Goal: Task Accomplishment & Management: Manage account settings

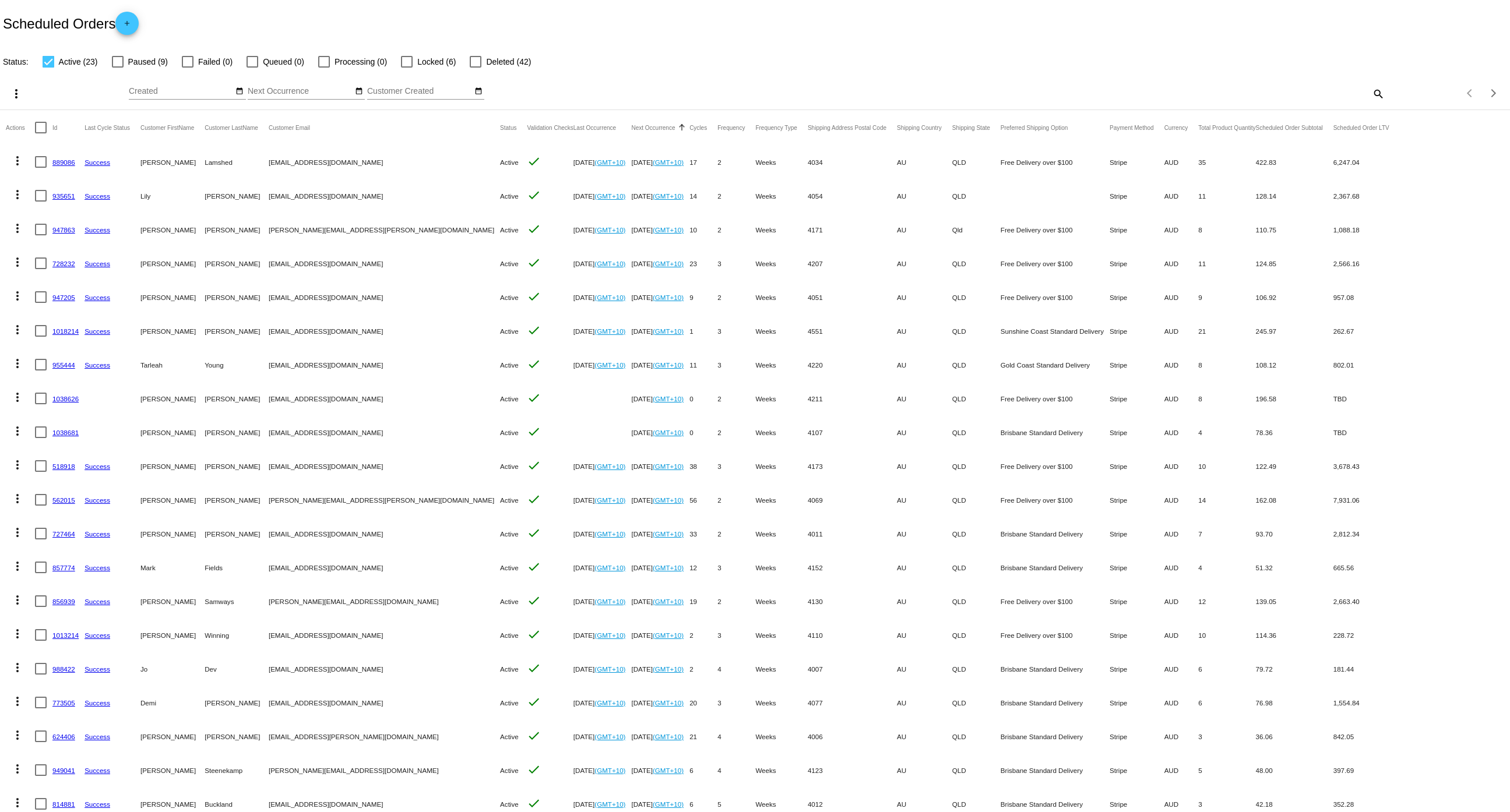
click at [70, 163] on link "889086" at bounding box center [64, 162] width 23 height 7
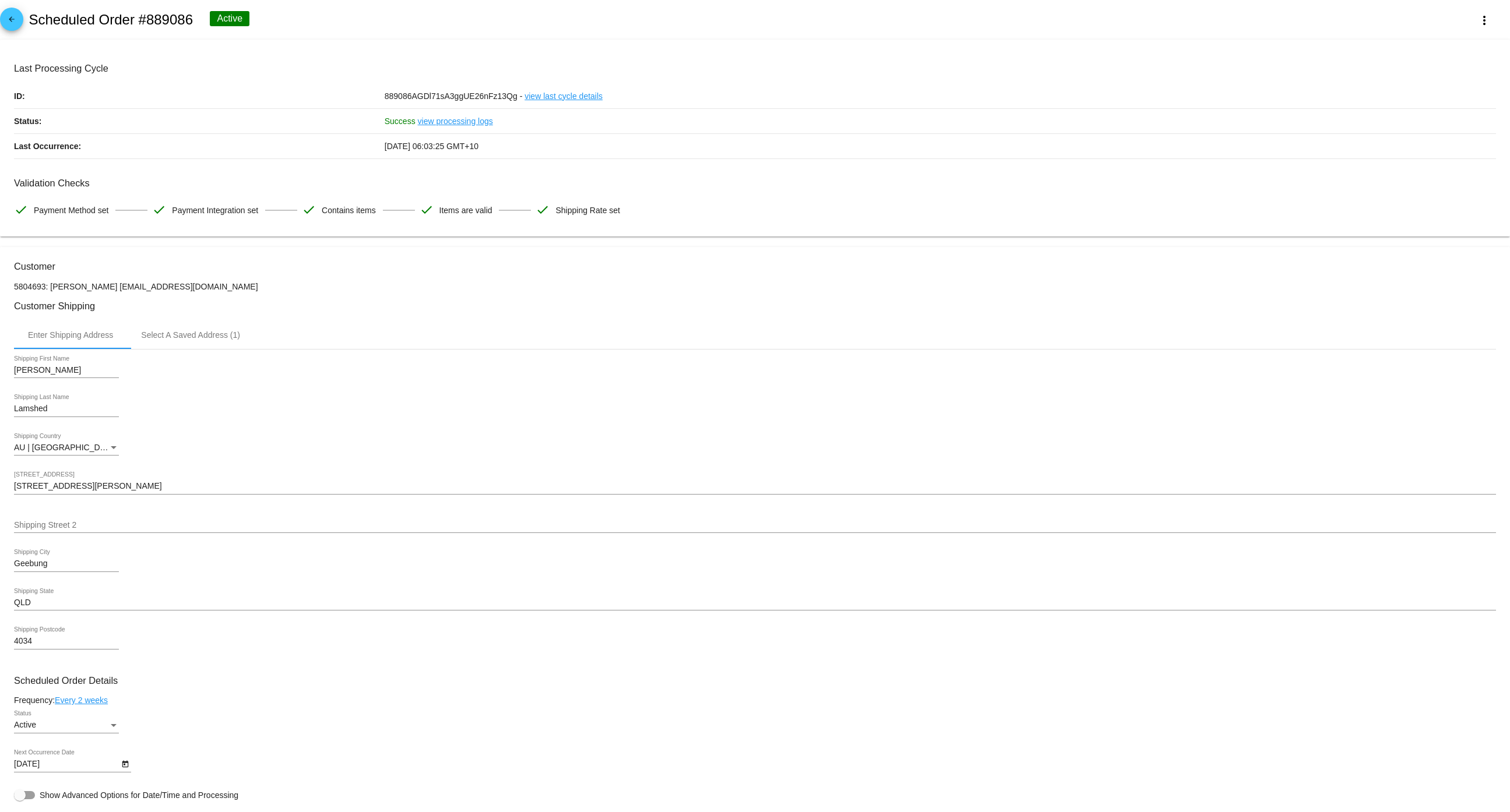
click at [5, 15] on mat-icon "arrow_back" at bounding box center [12, 22] width 14 height 14
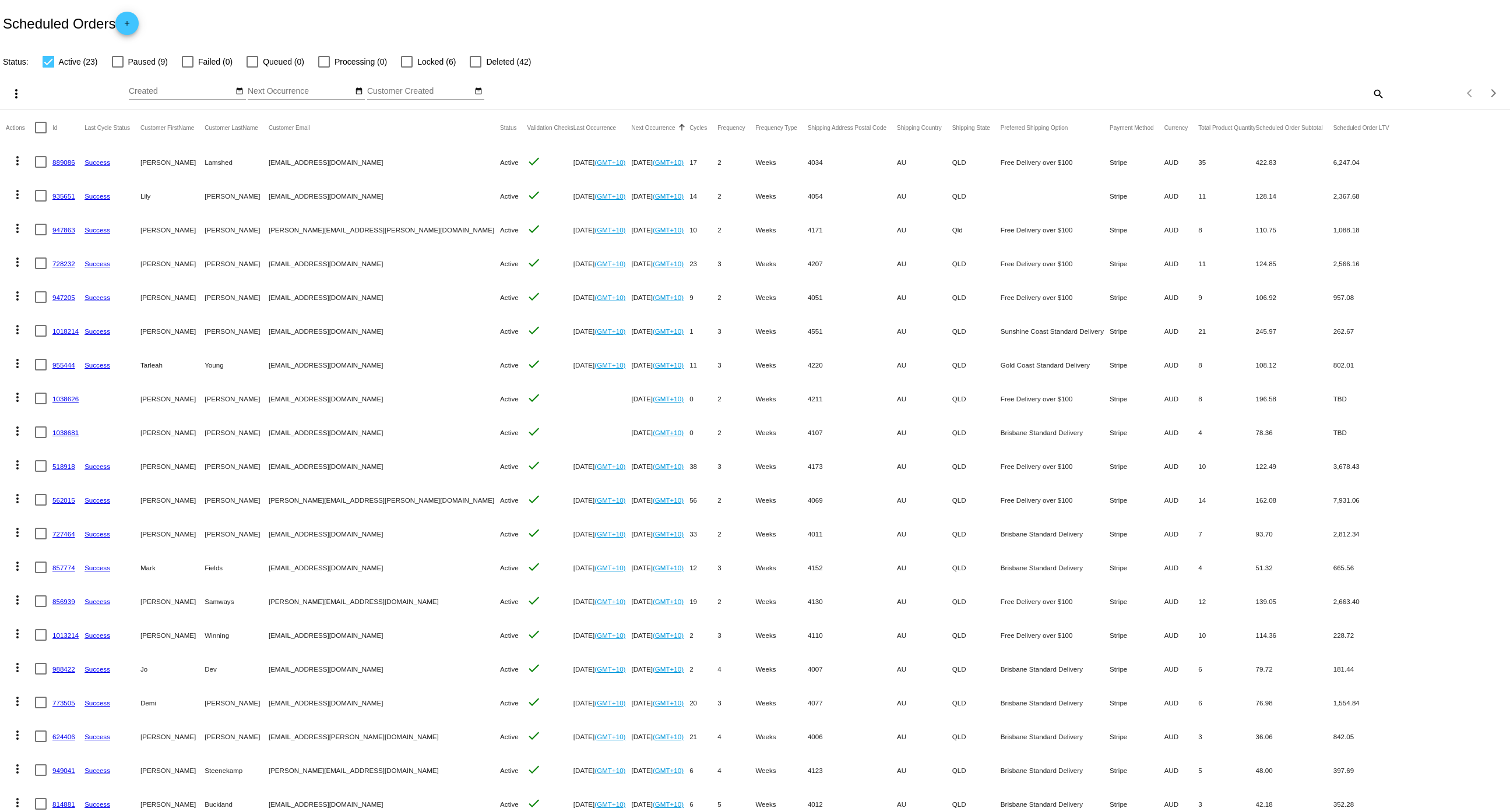
click at [59, 194] on link "935651" at bounding box center [64, 196] width 23 height 7
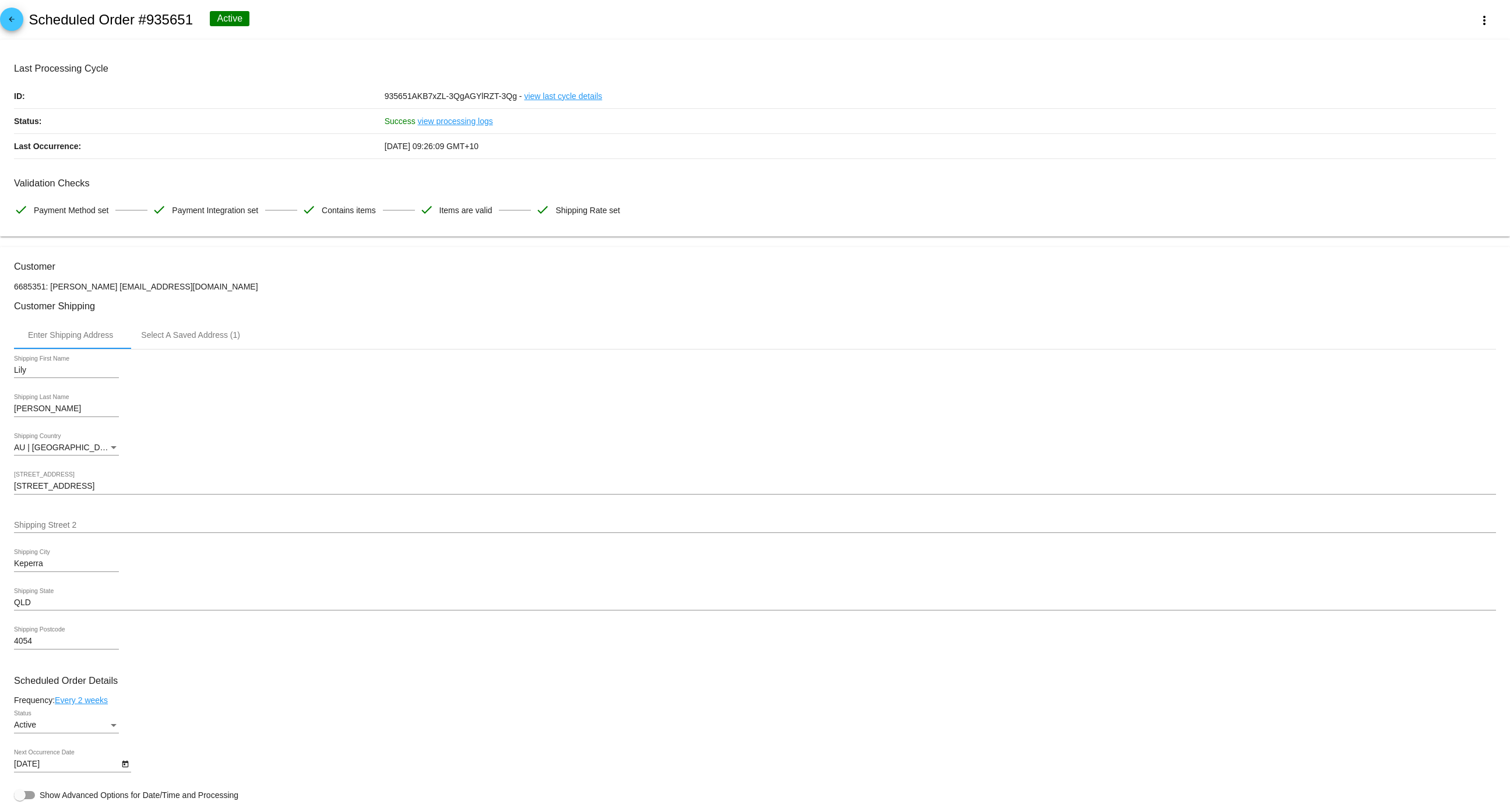
click at [8, 17] on mat-icon "arrow_back" at bounding box center [12, 22] width 14 height 14
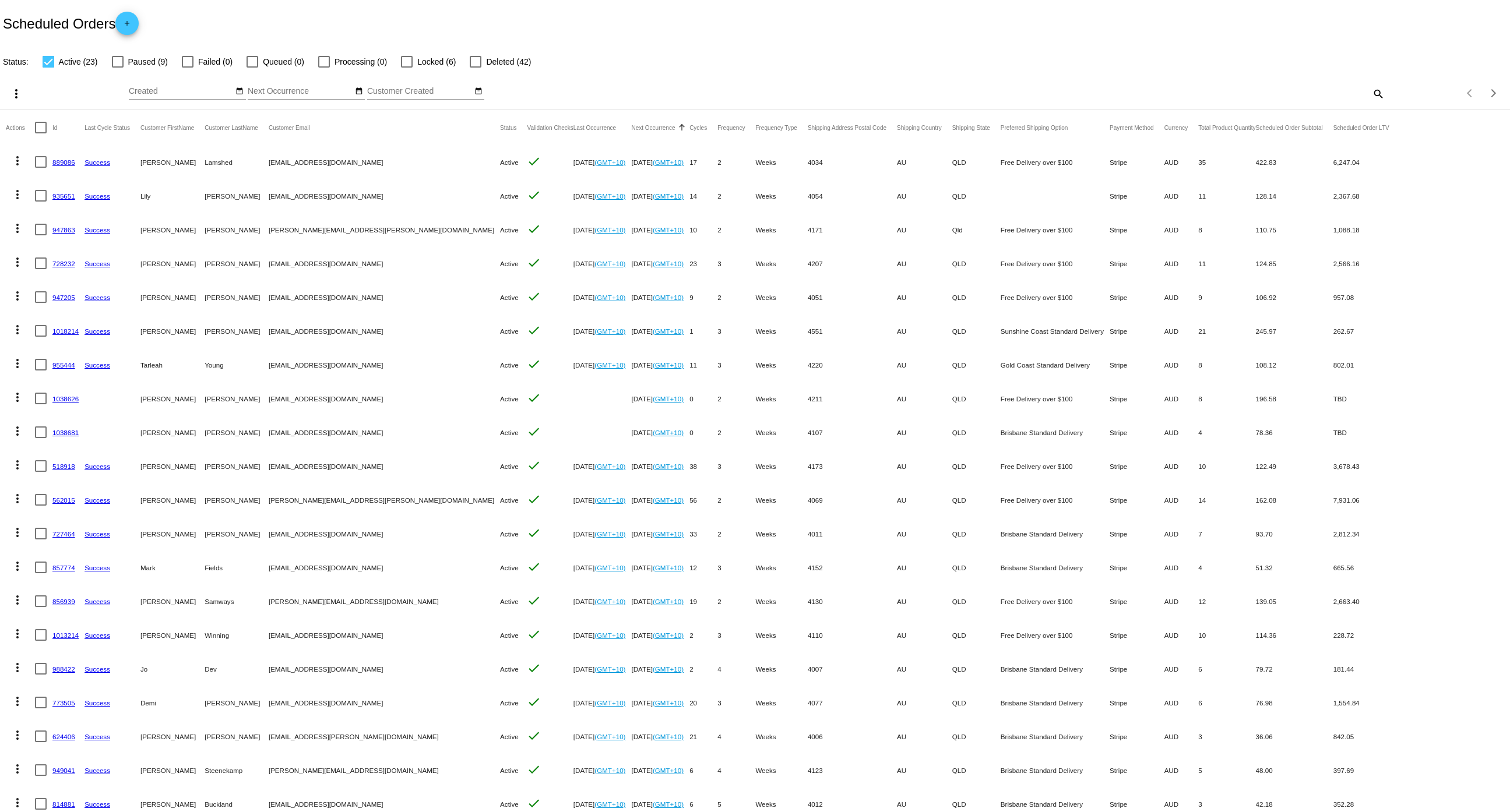
click at [56, 228] on link "947863" at bounding box center [64, 230] width 23 height 7
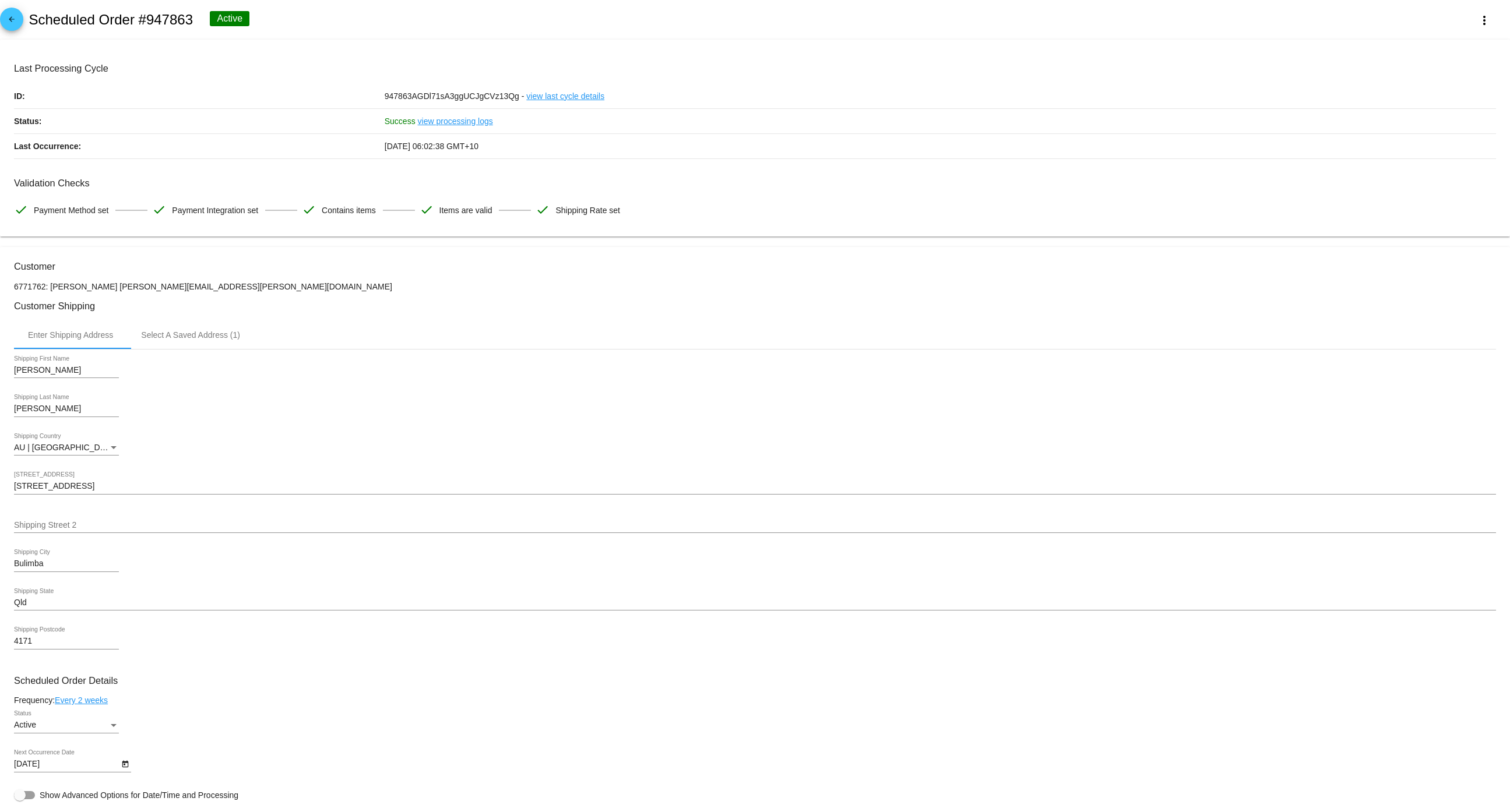
click at [15, 19] on mat-icon "arrow_back" at bounding box center [12, 22] width 14 height 14
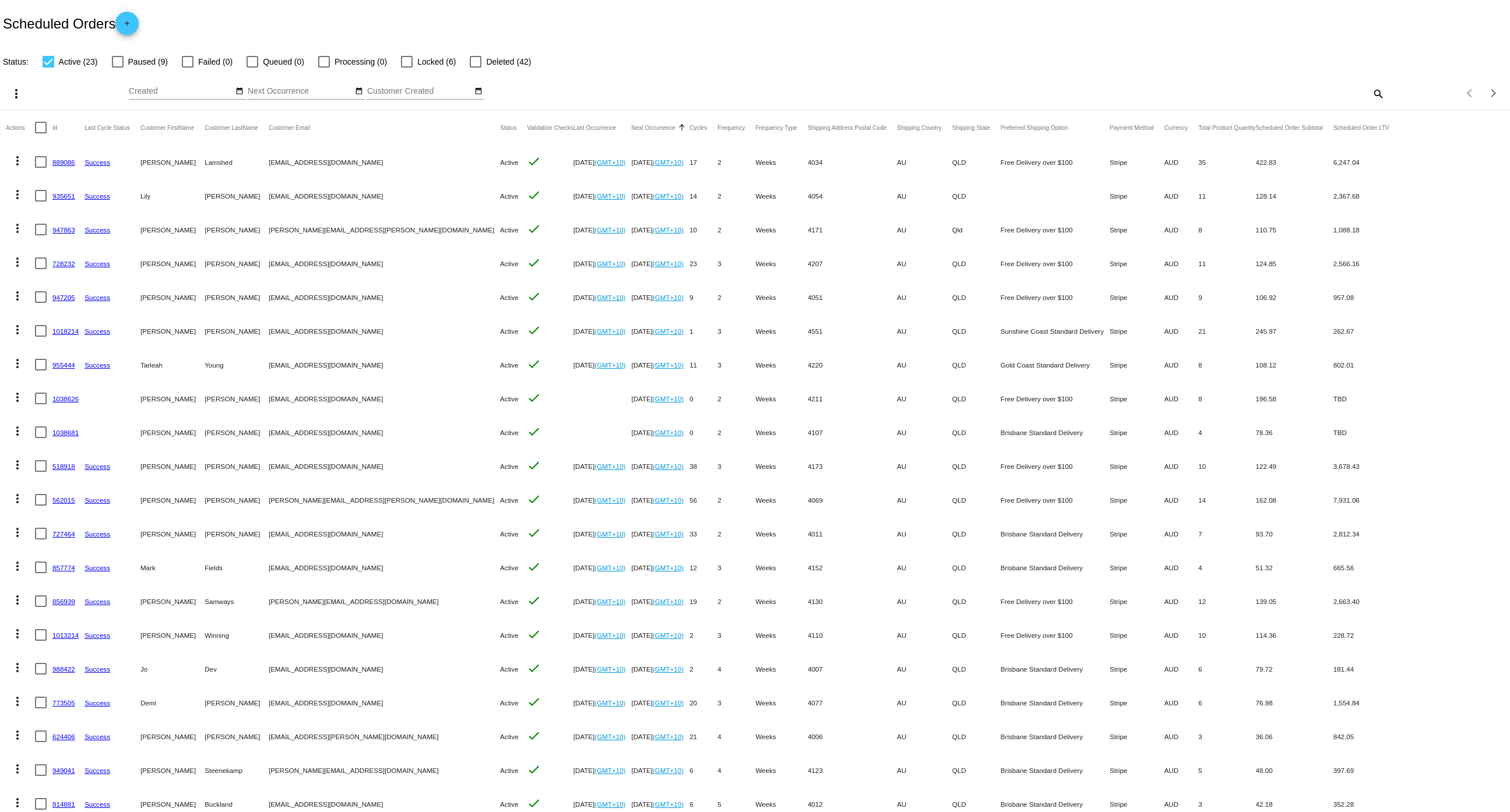
click at [72, 397] on link "1038626" at bounding box center [65, 399] width 26 height 7
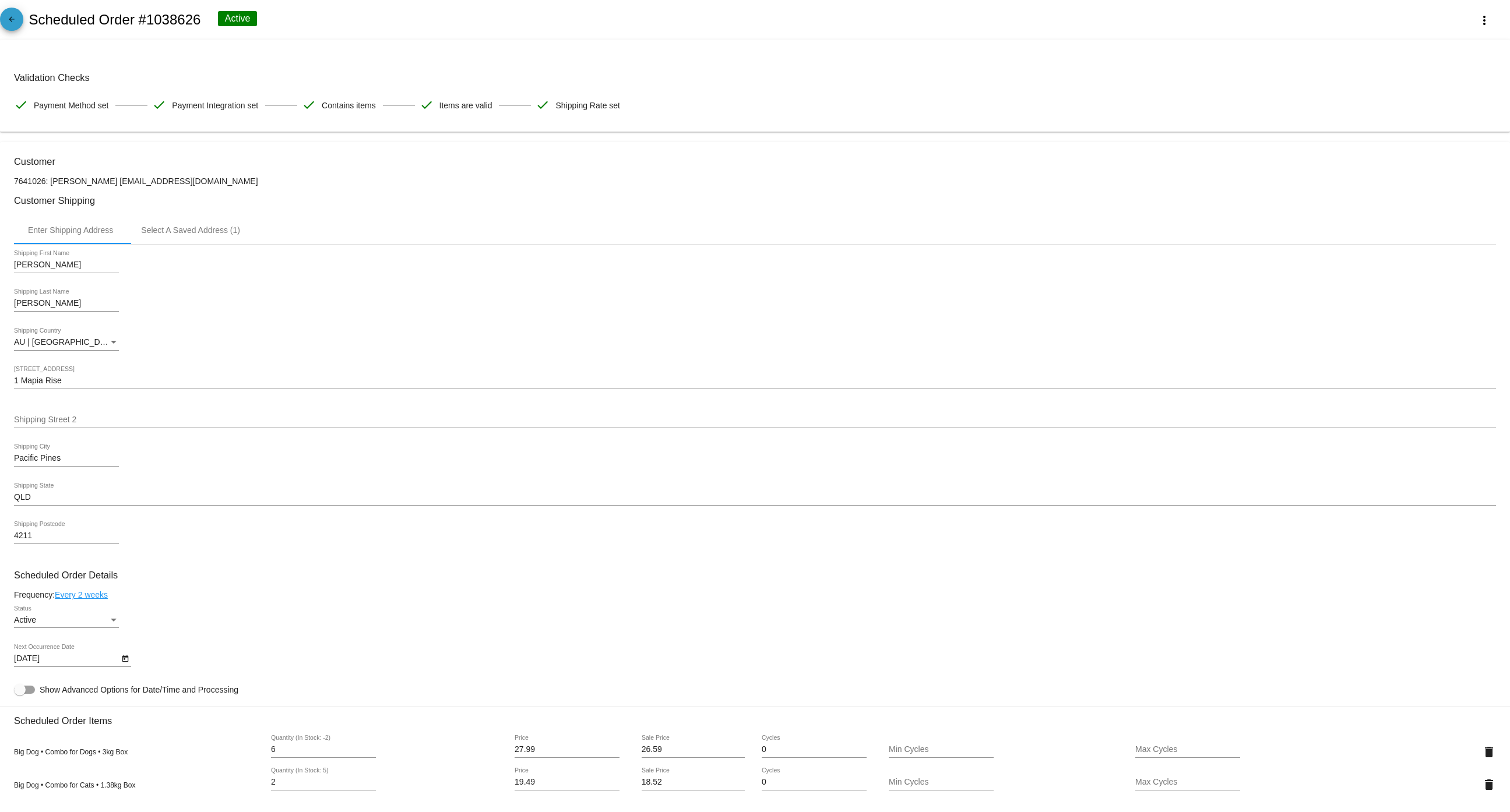
click at [12, 21] on mat-icon "arrow_back" at bounding box center [12, 22] width 14 height 14
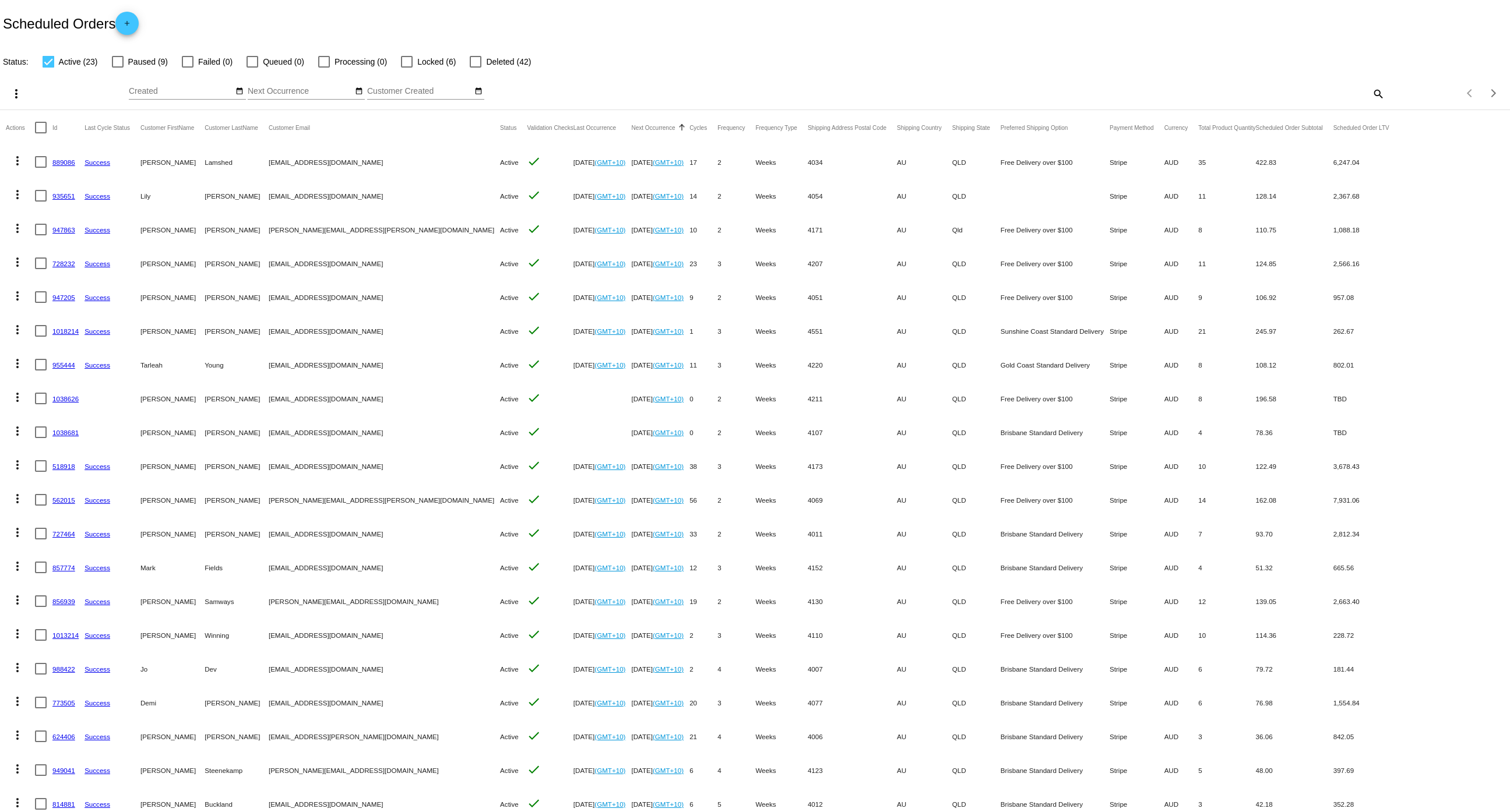
click at [68, 434] on link "1038681" at bounding box center [65, 433] width 26 height 7
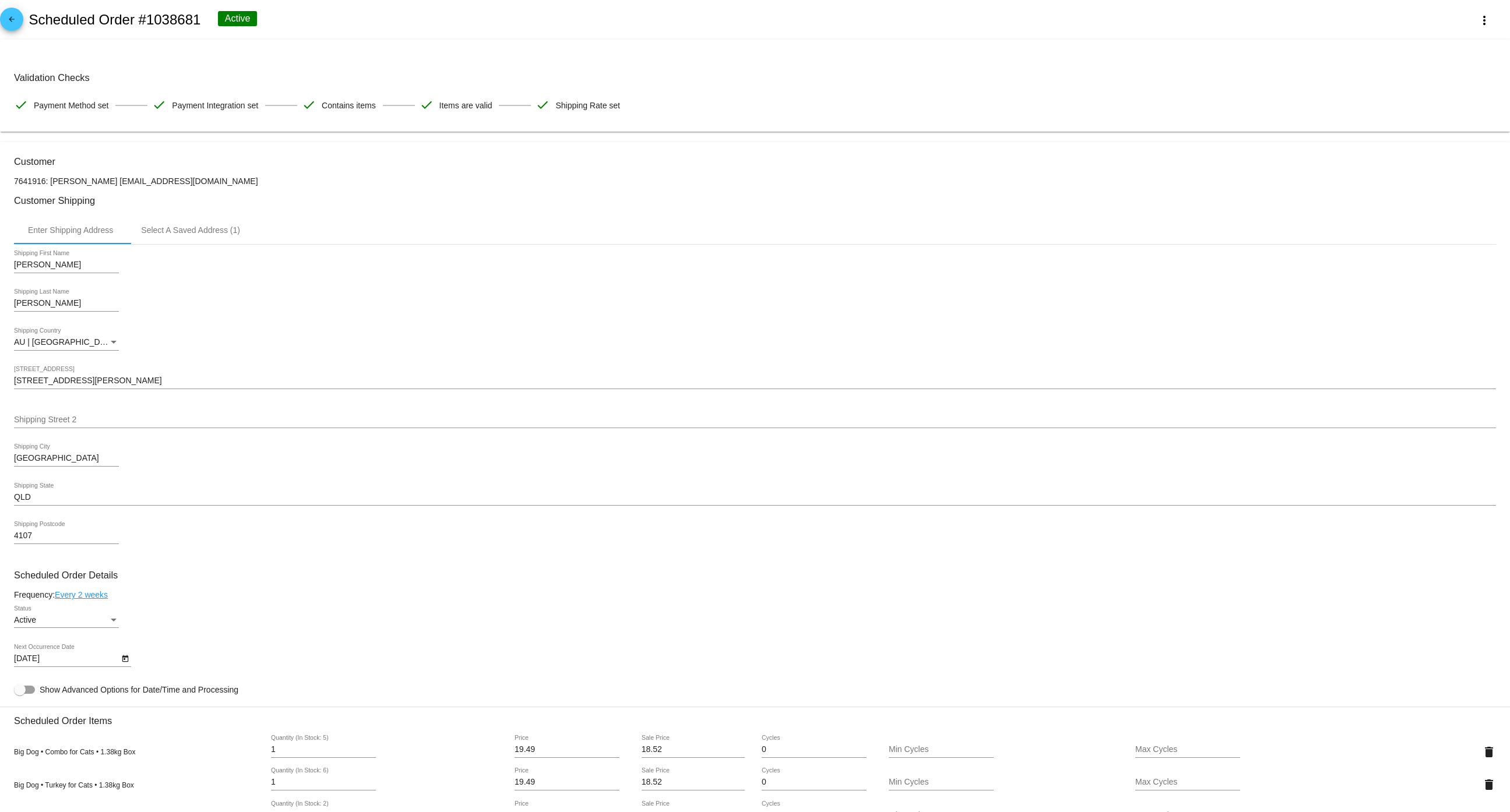
click at [9, 14] on span "arrow_back" at bounding box center [12, 22] width 14 height 28
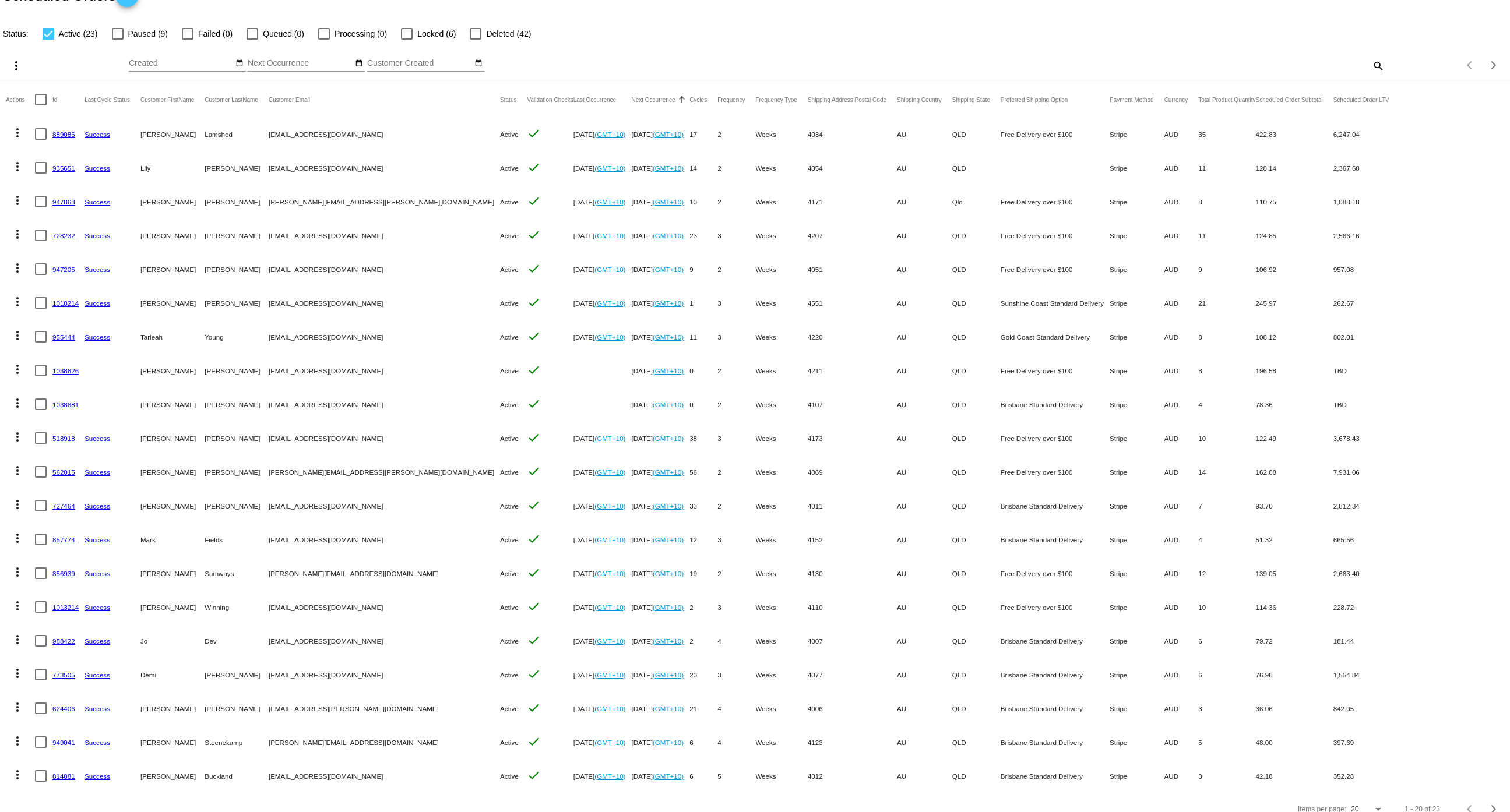
scroll to position [41, 0]
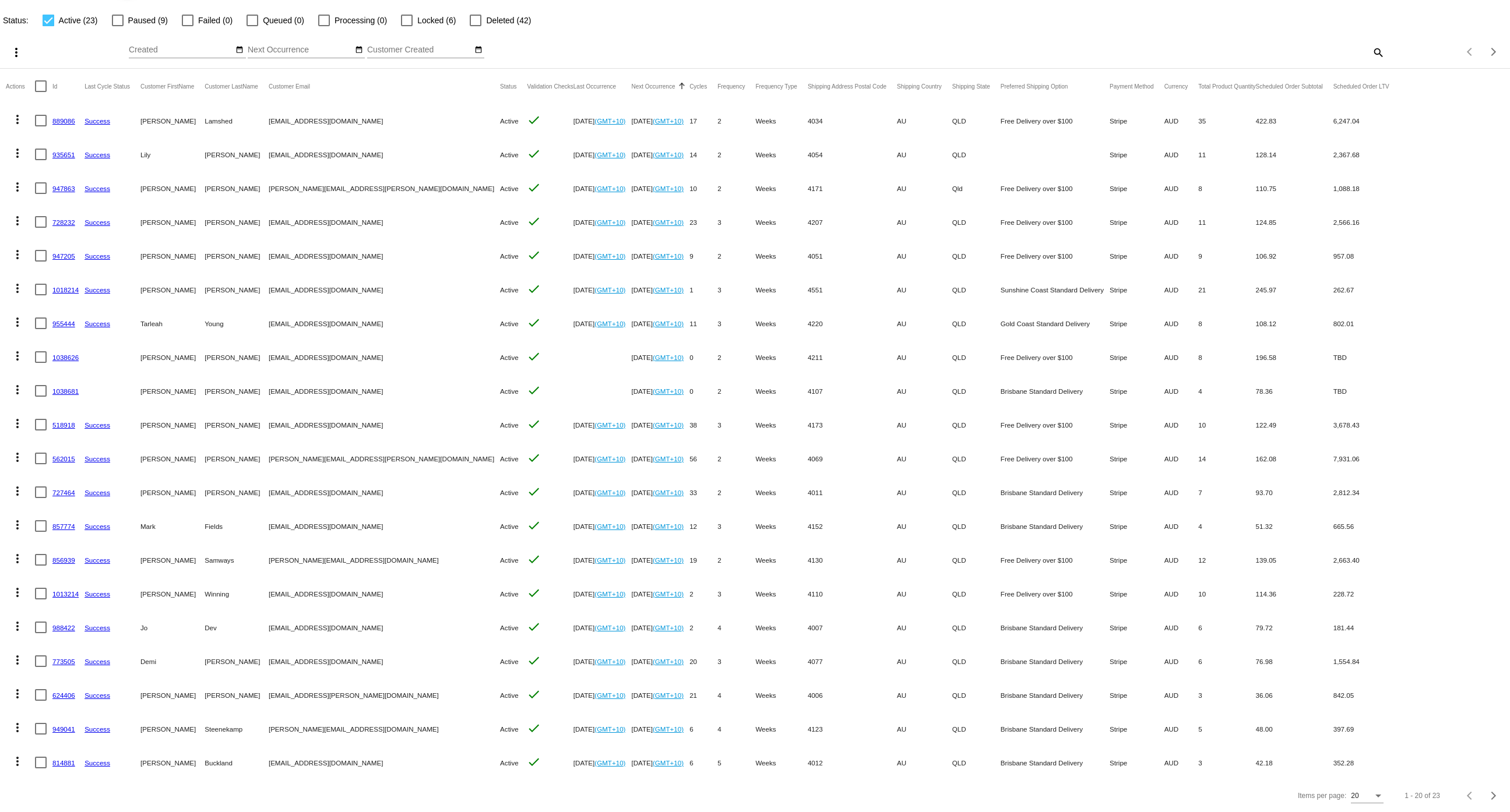
click at [67, 289] on link "1018214" at bounding box center [65, 290] width 26 height 7
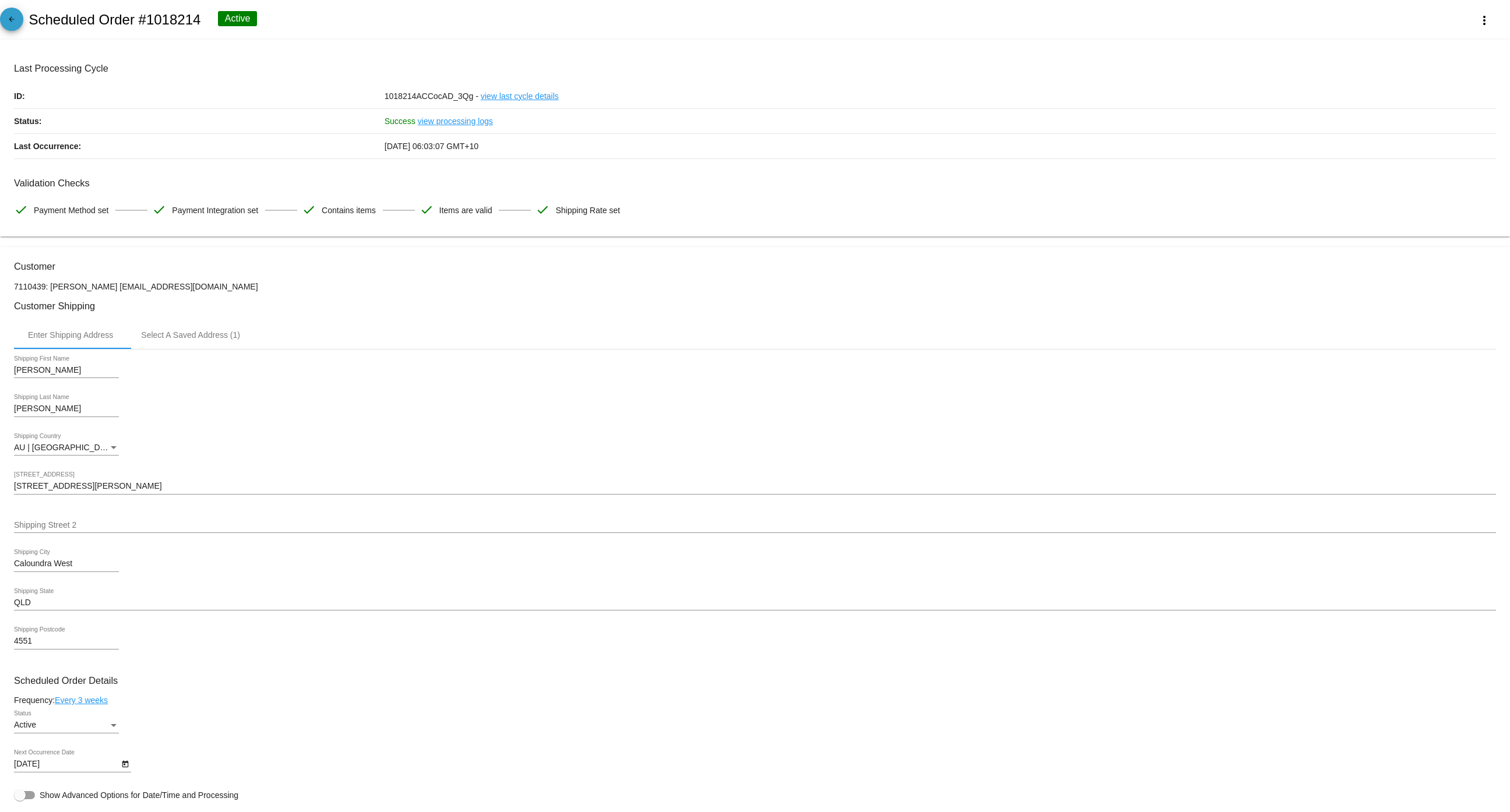
click at [7, 16] on mat-icon "arrow_back" at bounding box center [12, 22] width 14 height 14
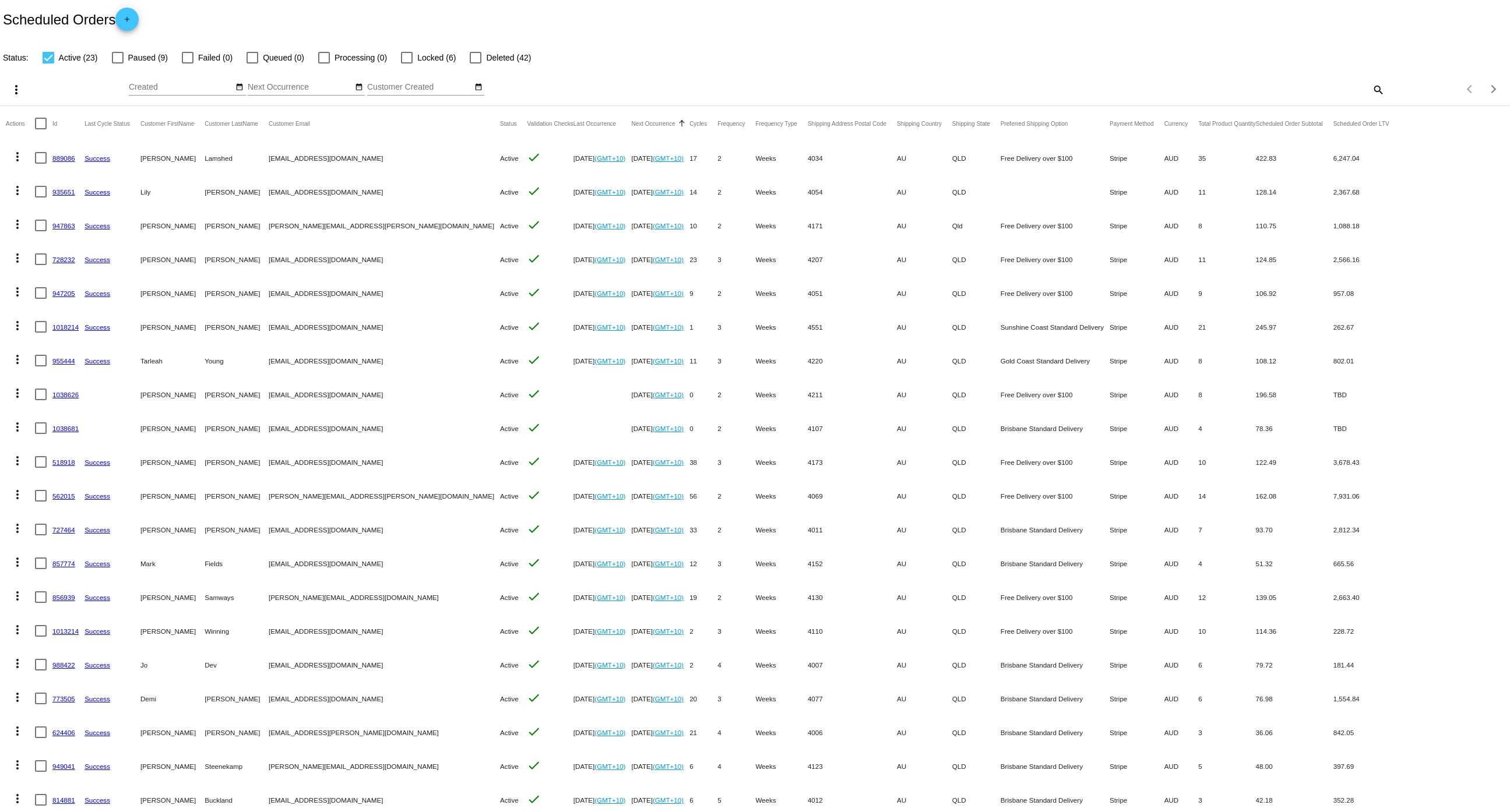
scroll to position [41, 0]
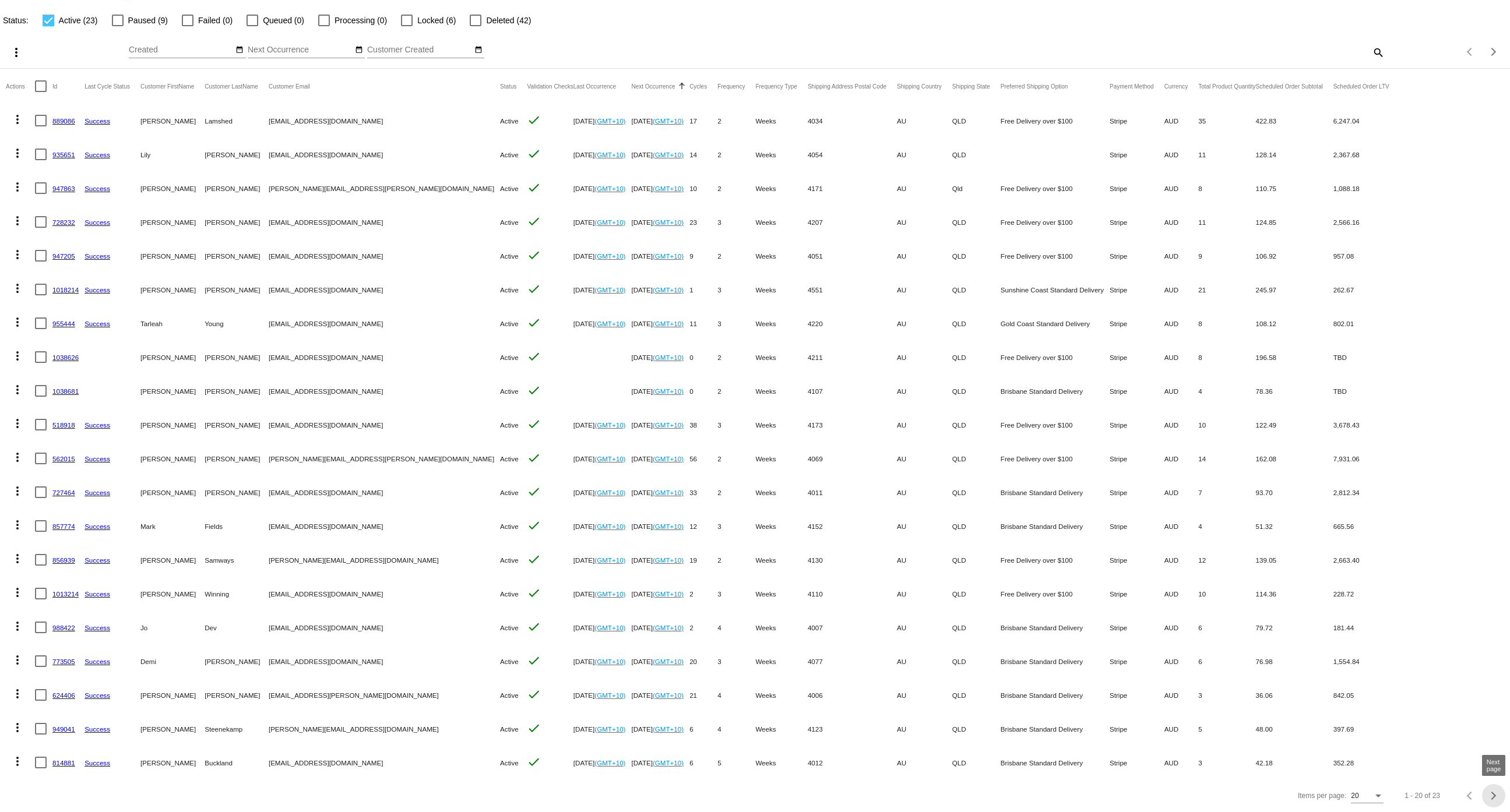
click at [1496, 796] on span "Next page" at bounding box center [1494, 795] width 23 height 6
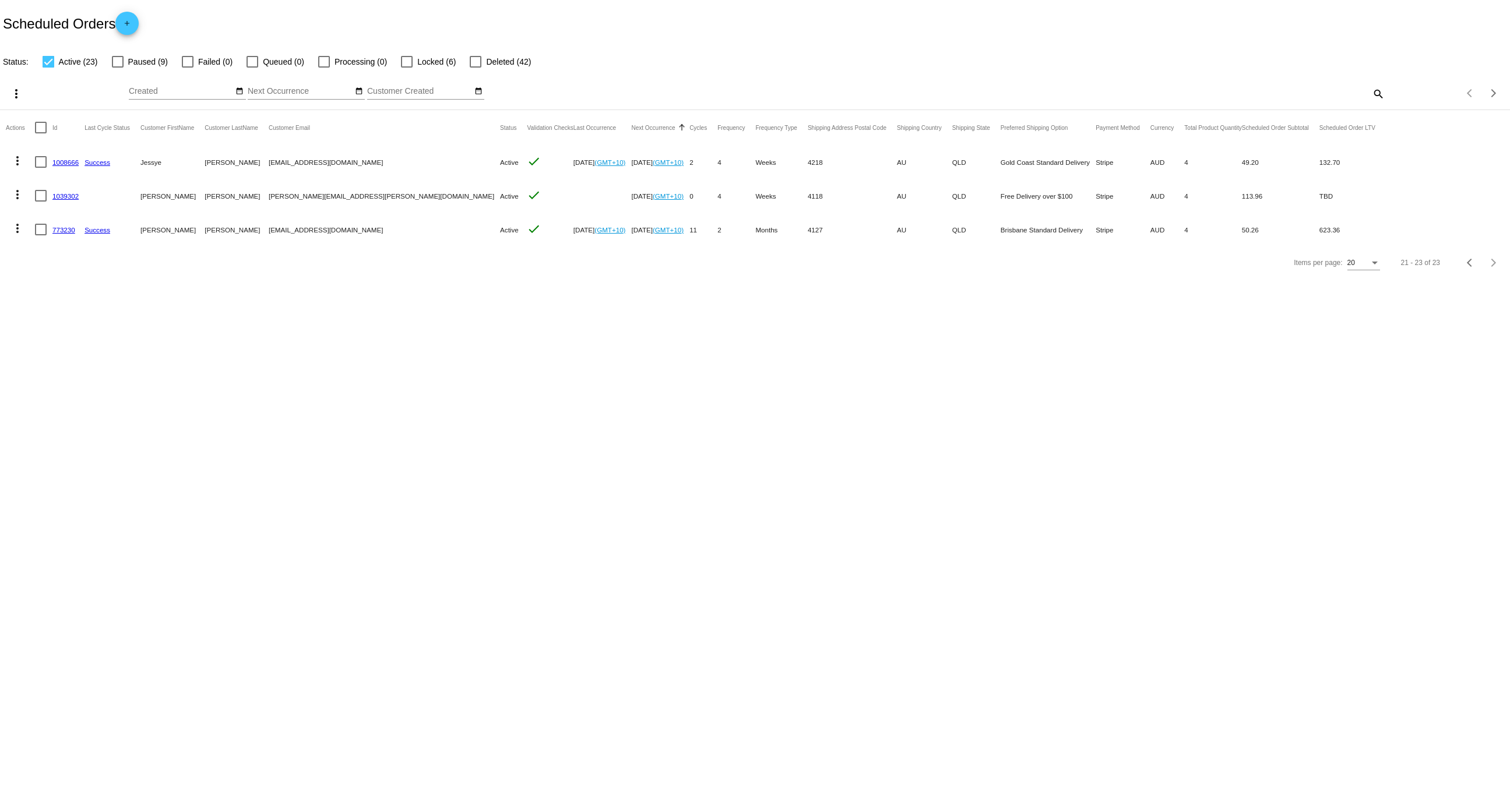
scroll to position [0, 0]
click at [70, 196] on link "1039302" at bounding box center [65, 196] width 26 height 7
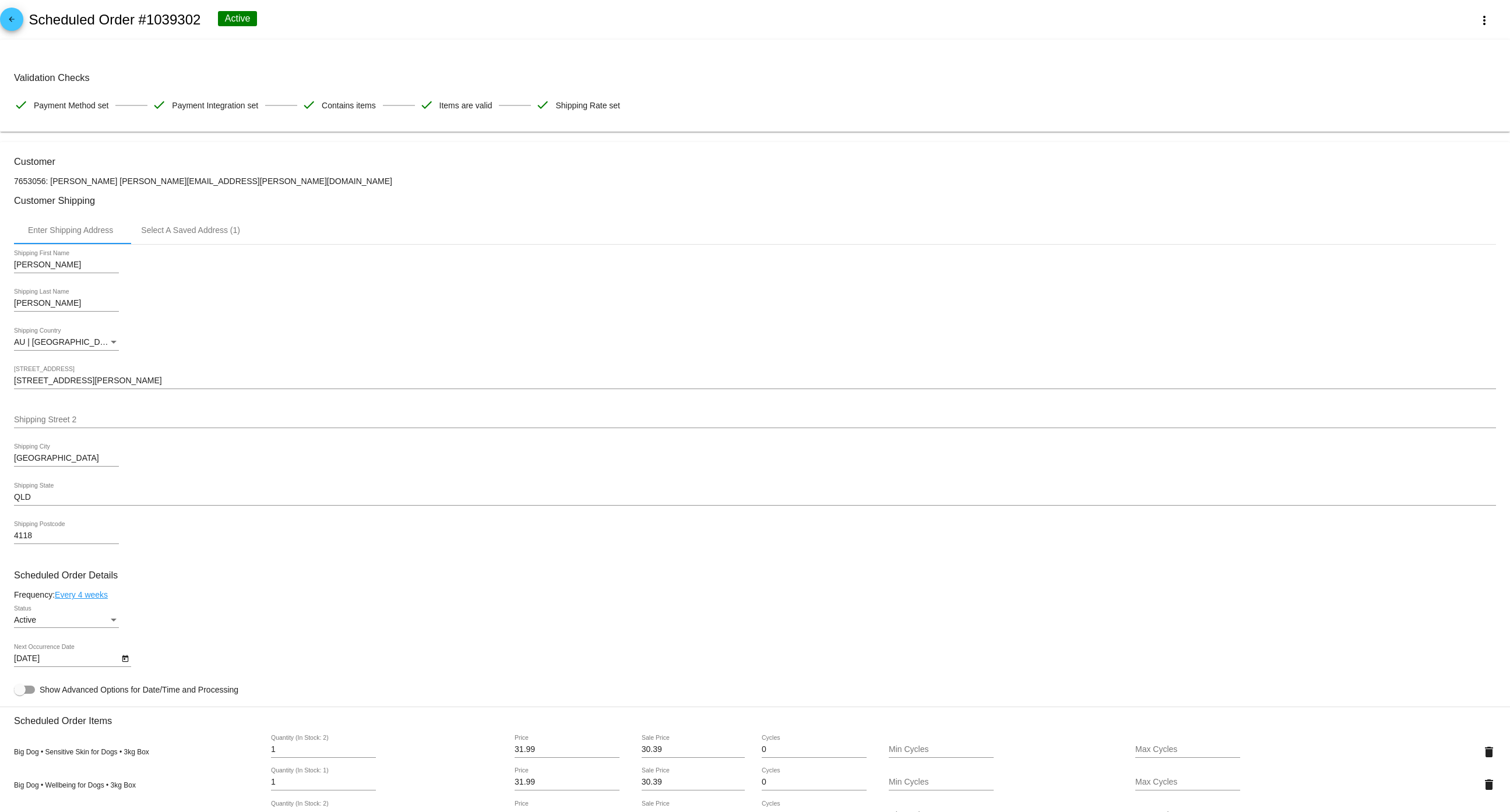
click at [13, 20] on mat-icon "arrow_back" at bounding box center [12, 22] width 14 height 14
